Goal: Transaction & Acquisition: Purchase product/service

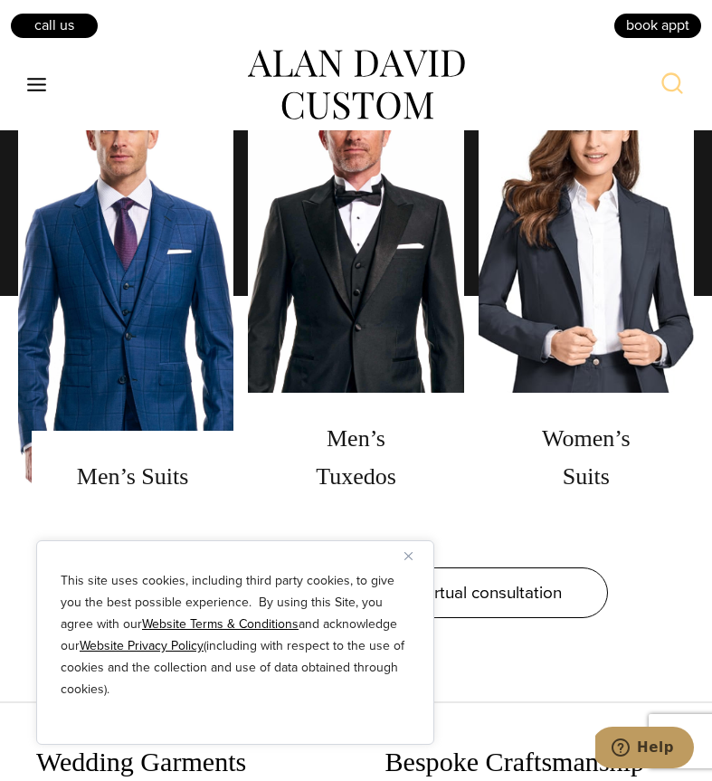
scroll to position [1428, 0]
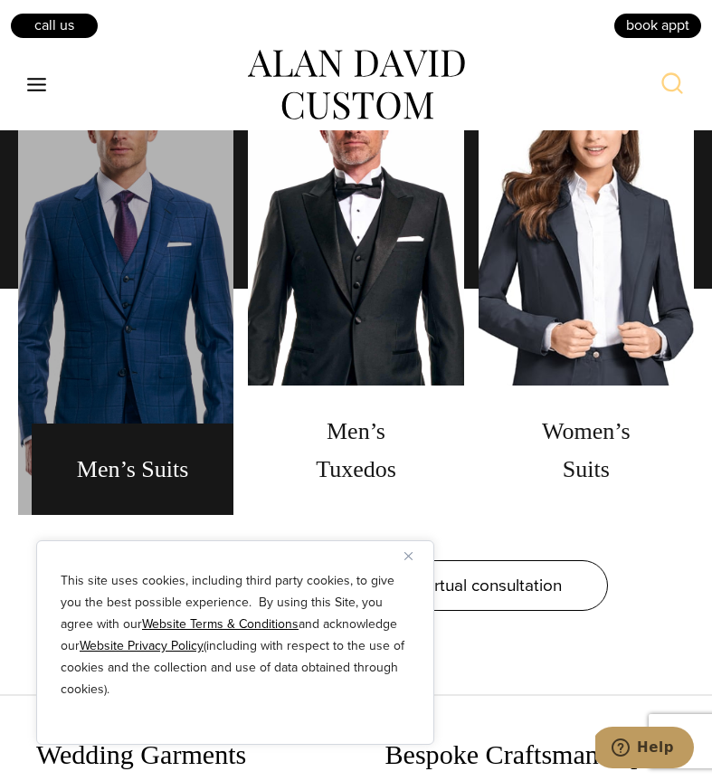
click at [156, 472] on link "men's suits" at bounding box center [125, 288] width 215 height 452
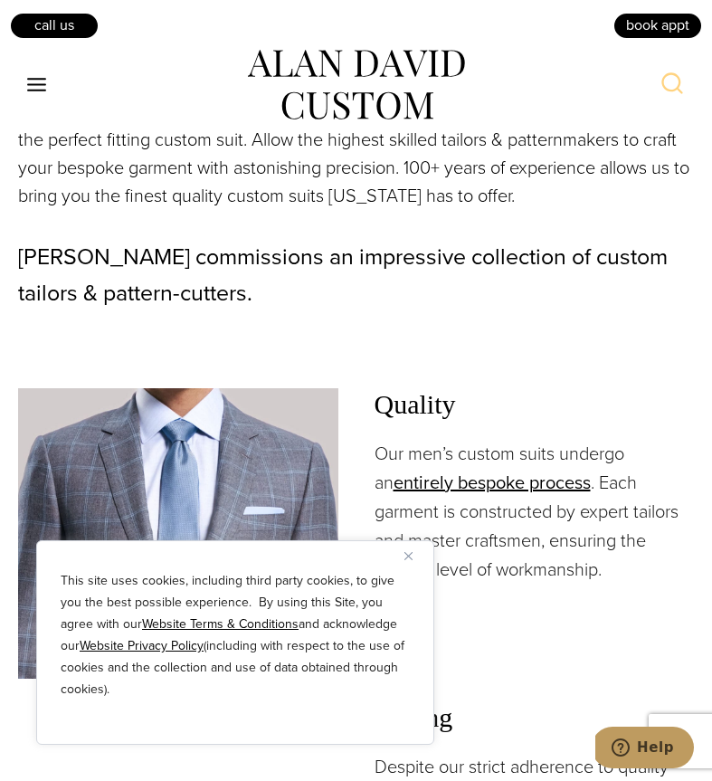
scroll to position [2142, 0]
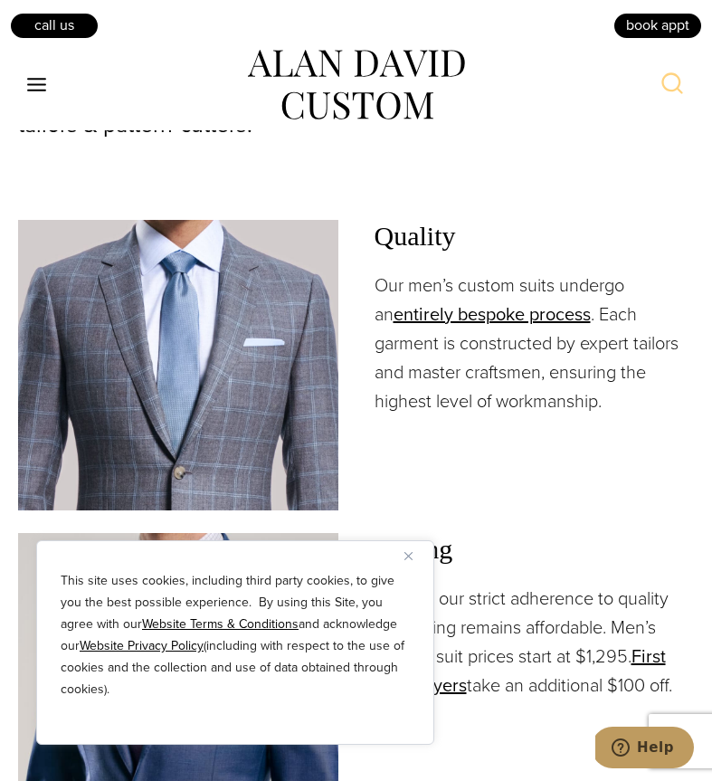
click at [407, 557] on img "Close" at bounding box center [408, 556] width 8 height 8
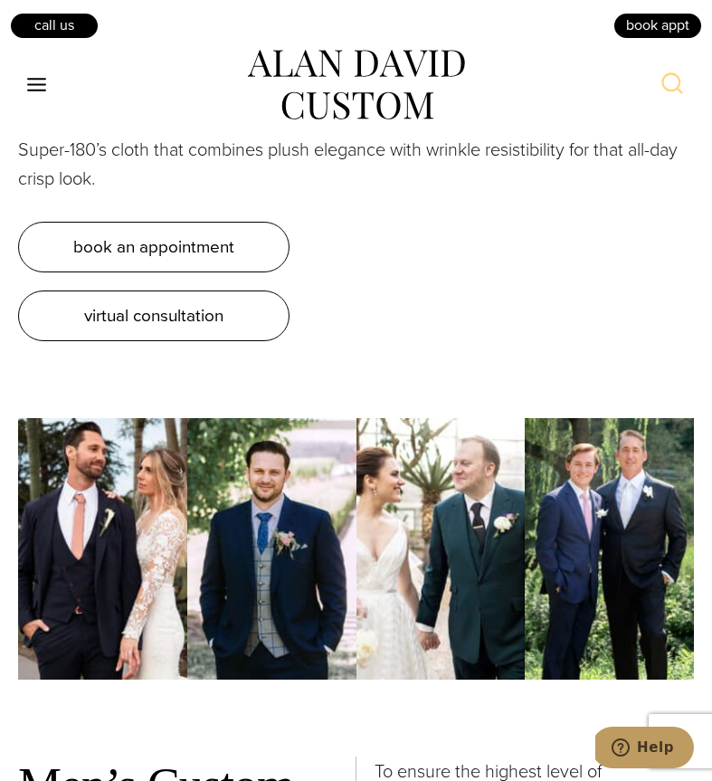
scroll to position [6672, 0]
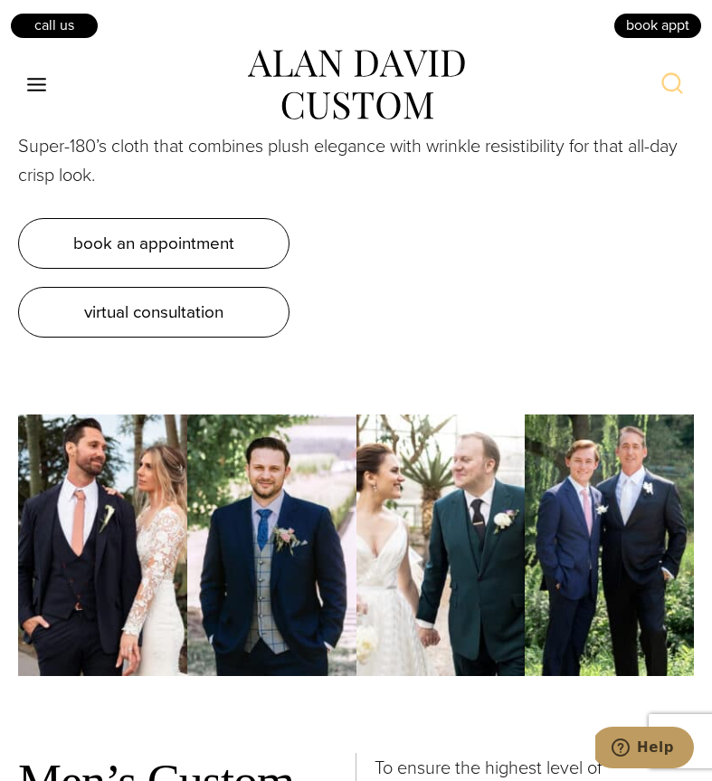
click at [479, 482] on img at bounding box center [440, 544] width 169 height 261
click at [541, 478] on img at bounding box center [609, 544] width 169 height 261
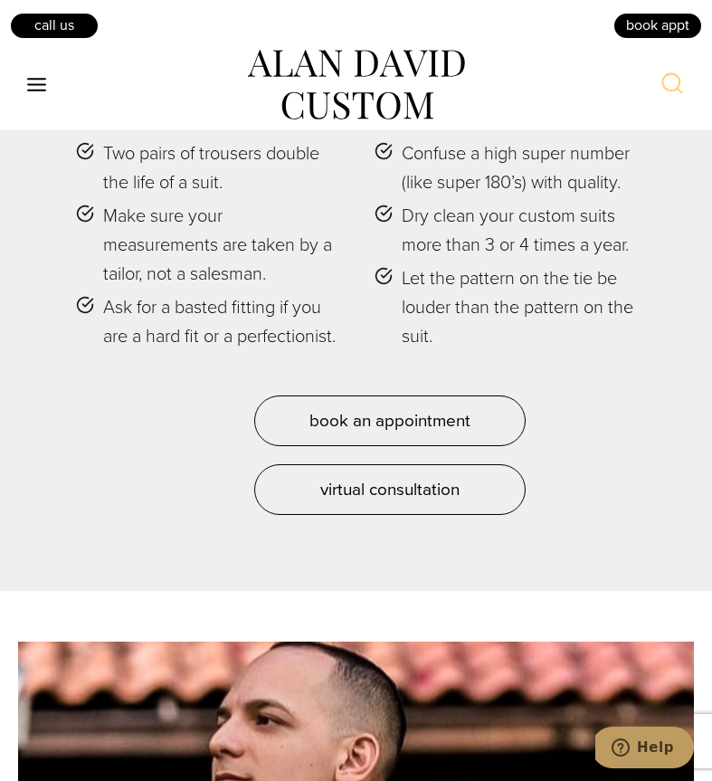
scroll to position [8744, 0]
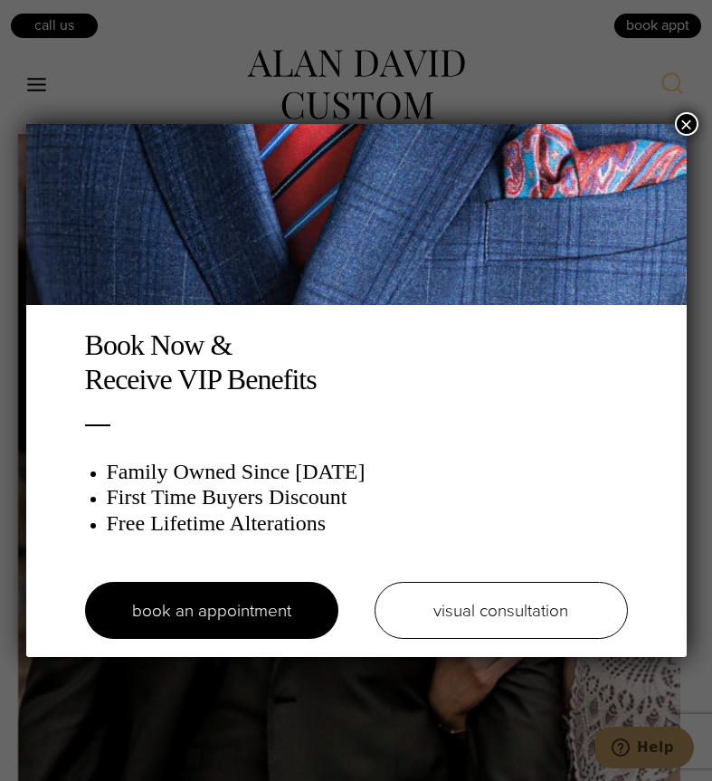
click at [686, 122] on button "×" at bounding box center [687, 124] width 24 height 24
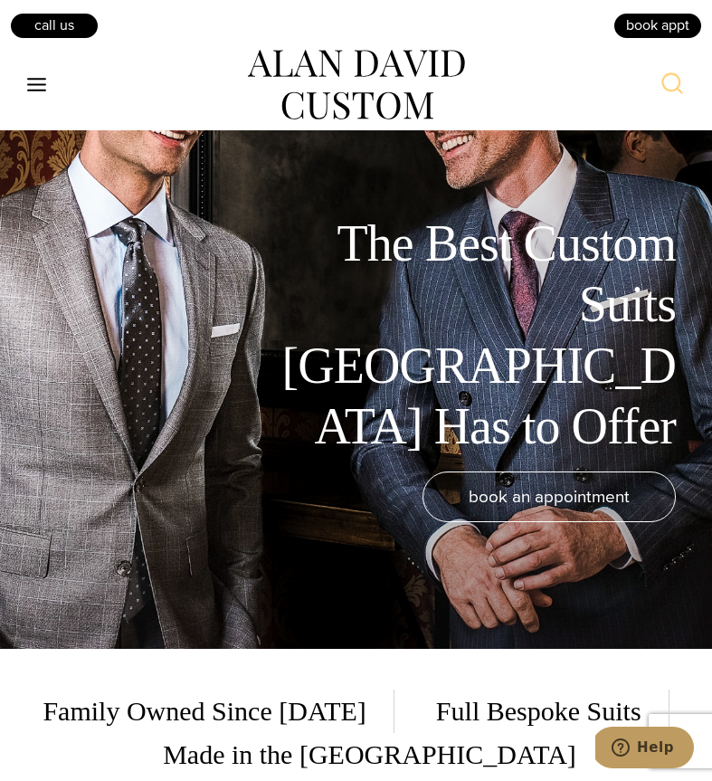
scroll to position [0, 0]
